Goal: Task Accomplishment & Management: Manage account settings

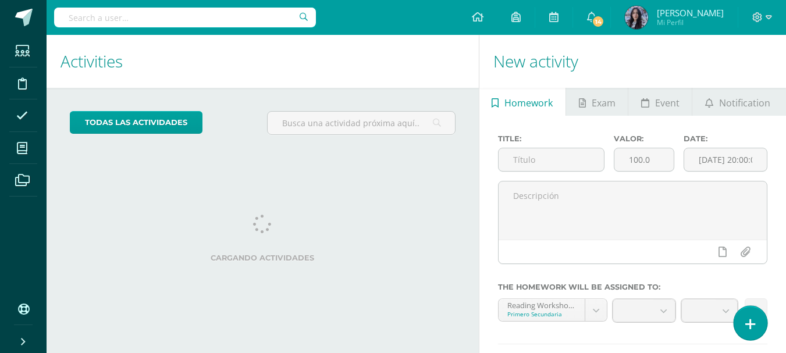
click at [746, 330] on icon at bounding box center [750, 324] width 10 height 13
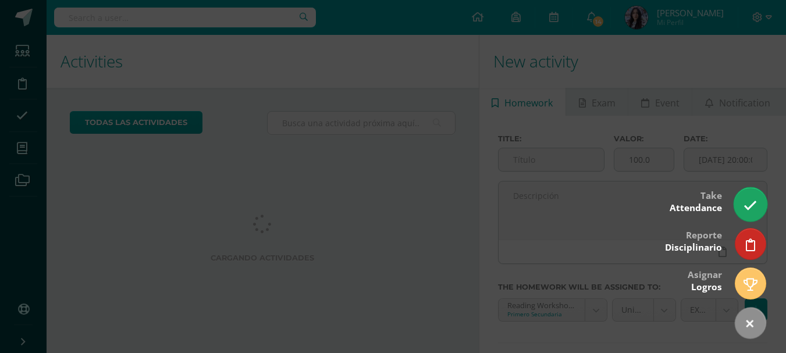
click at [749, 215] on link at bounding box center [750, 204] width 33 height 34
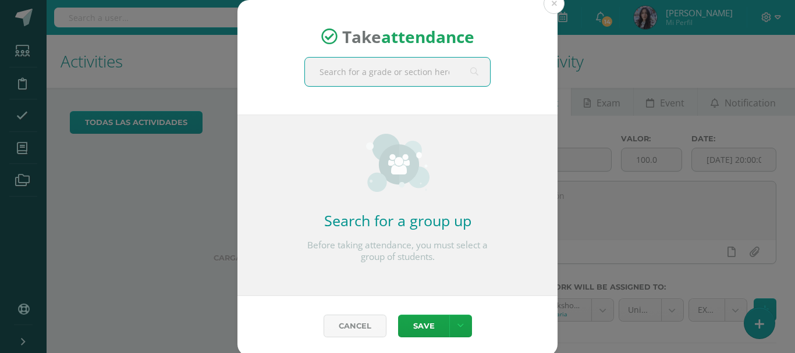
click at [376, 82] on input "text" at bounding box center [397, 72] width 185 height 29
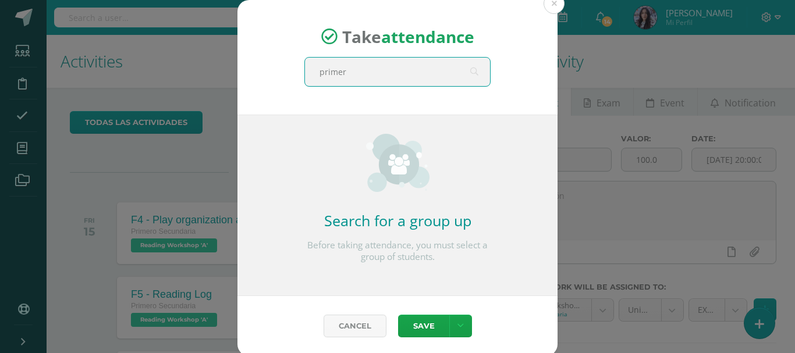
type input "primero"
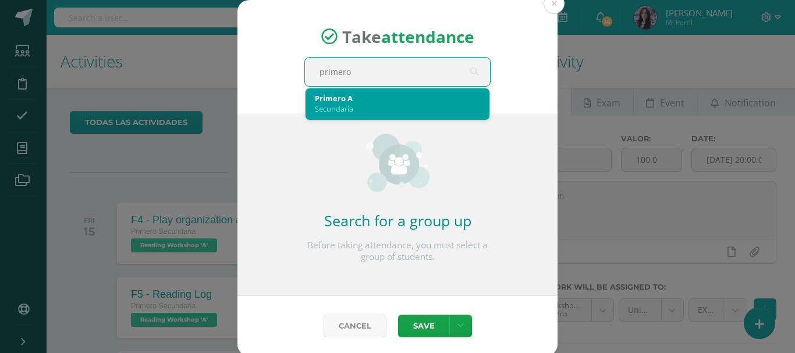
click at [378, 101] on div "Primero A" at bounding box center [397, 98] width 165 height 10
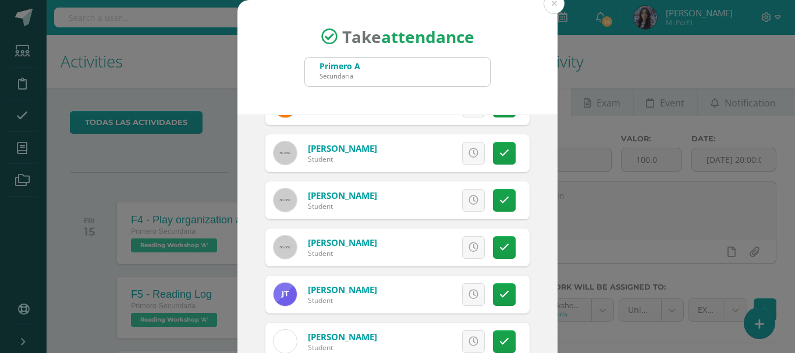
scroll to position [87, 0]
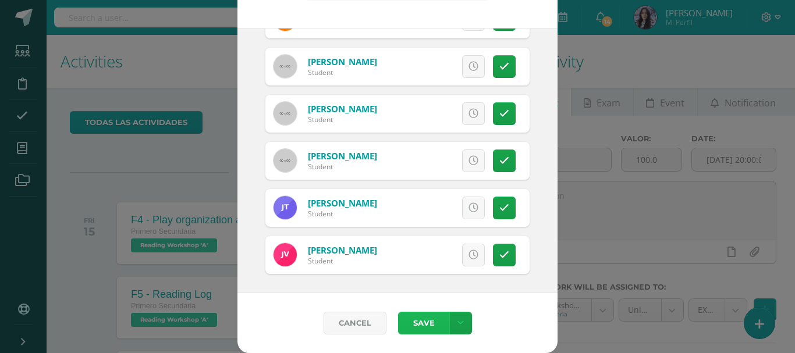
click at [424, 319] on button "Save" at bounding box center [423, 323] width 51 height 23
